Goal: Find specific page/section: Find specific page/section

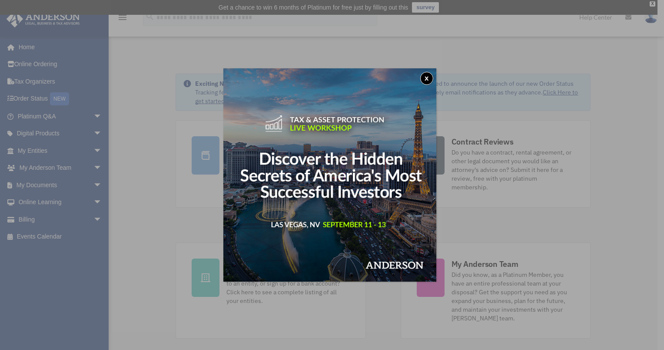
click at [92, 167] on div "x" at bounding box center [332, 175] width 664 height 350
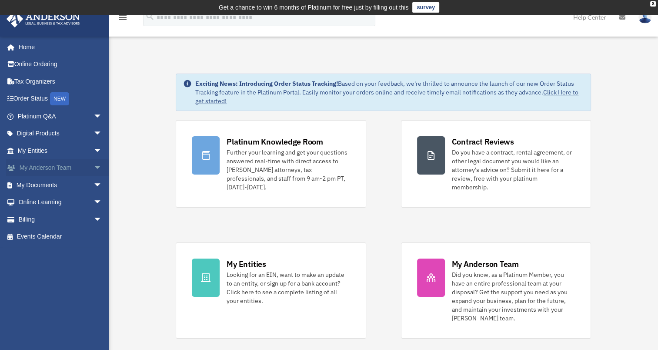
click at [64, 167] on link "My Anderson Team arrow_drop_down" at bounding box center [60, 167] width 109 height 17
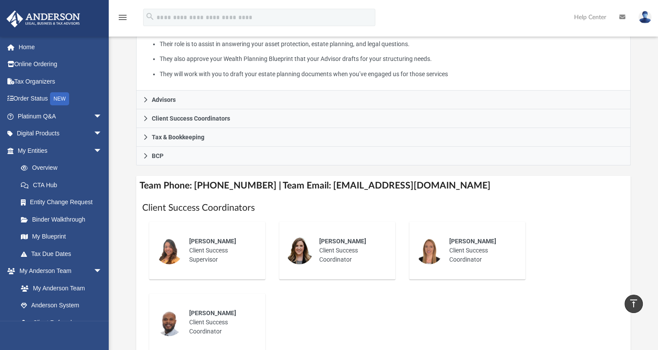
scroll to position [43, 0]
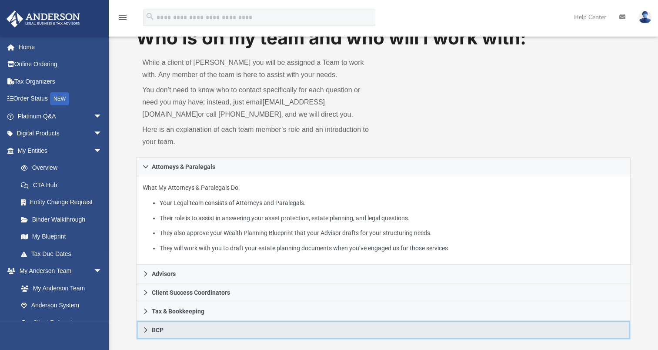
click at [146, 329] on icon at bounding box center [145, 329] width 3 height 5
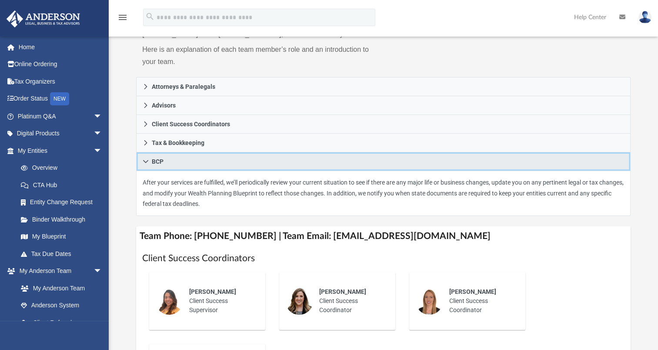
scroll to position [130, 0]
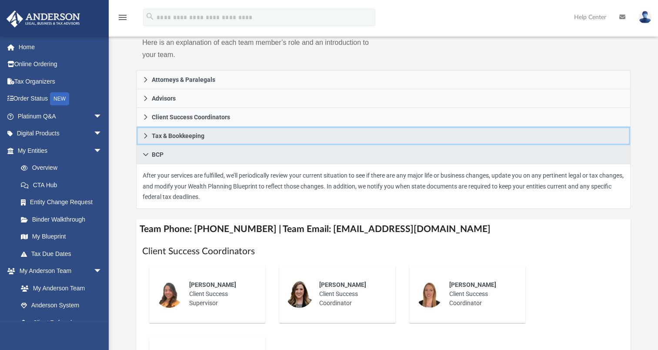
click at [146, 137] on icon at bounding box center [146, 136] width 6 height 6
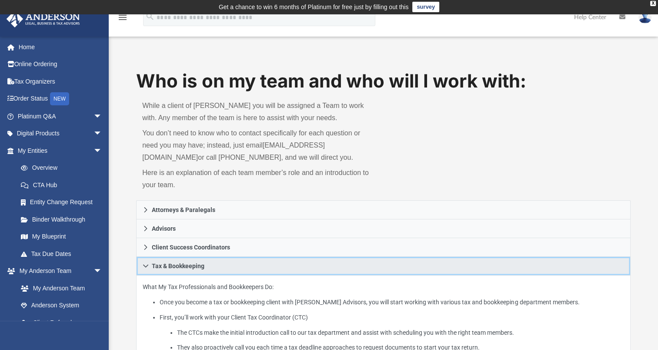
scroll to position [0, 0]
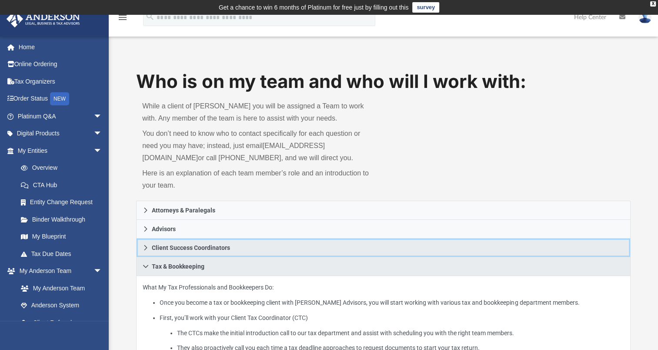
click at [176, 247] on span "Client Success Coordinators" at bounding box center [191, 247] width 78 height 6
